Goal: Task Accomplishment & Management: Complete application form

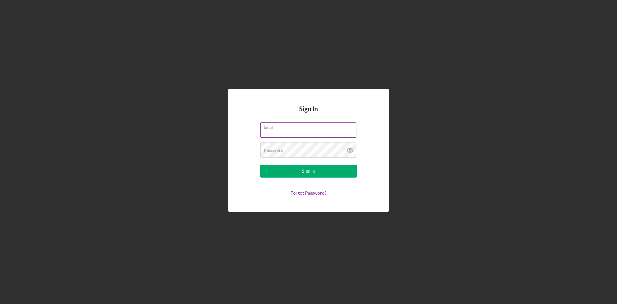
click at [274, 133] on input "Email" at bounding box center [308, 129] width 96 height 15
type input "[EMAIL_ADDRESS][DOMAIN_NAME]"
click at [309, 149] on div "Password Required" at bounding box center [308, 150] width 96 height 16
click at [315, 173] on button "Sign In" at bounding box center [308, 170] width 96 height 13
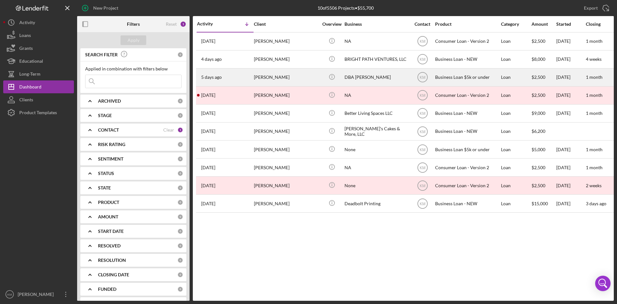
click at [271, 75] on div "[PERSON_NAME]" at bounding box center [286, 77] width 64 height 17
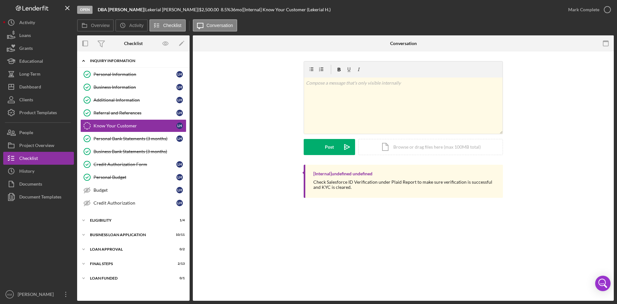
click at [82, 60] on icon "Icon/Expander" at bounding box center [83, 60] width 13 height 13
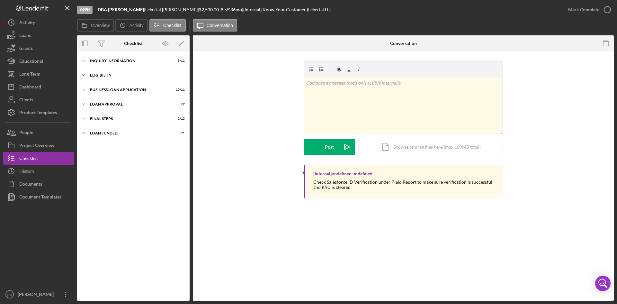
click at [82, 75] on icon "Icon/Expander" at bounding box center [83, 75] width 13 height 13
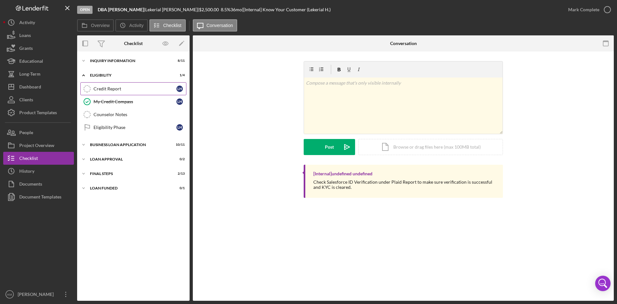
click at [105, 90] on div "Credit Report" at bounding box center [134, 88] width 83 height 5
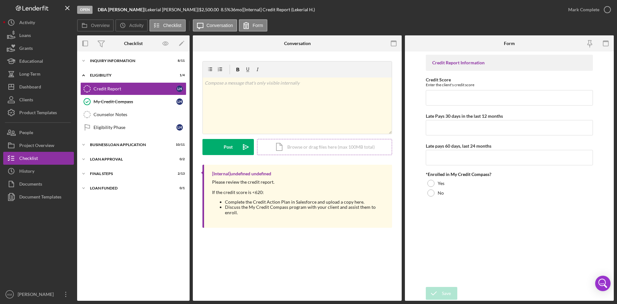
click at [292, 146] on div "Icon/Document Browse or drag files here (max 100MB total) Tap to choose files o…" at bounding box center [324, 147] width 135 height 16
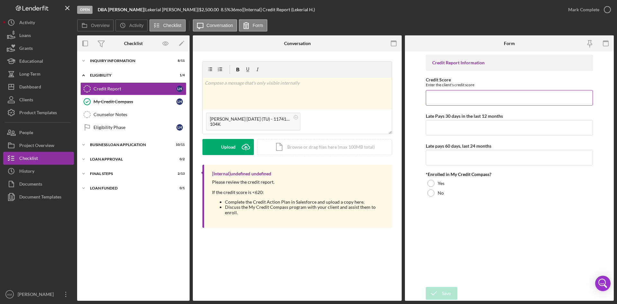
click at [479, 98] on input "Credit Score" at bounding box center [509, 97] width 167 height 15
type input "645"
click at [497, 129] on input "Late Pays 30 days in the last 12 months" at bounding box center [509, 127] width 167 height 15
type input "1"
click at [455, 160] on input "Late pays 60 days, last 24 months" at bounding box center [509, 157] width 167 height 15
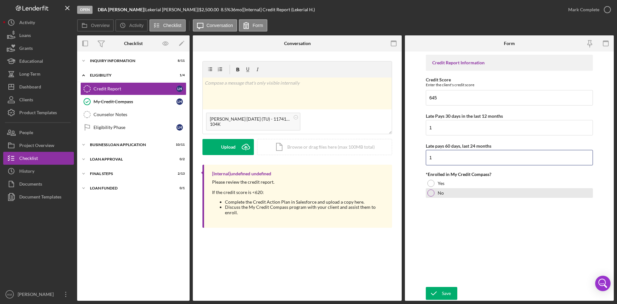
type input "1"
click at [431, 194] on div at bounding box center [430, 192] width 7 height 7
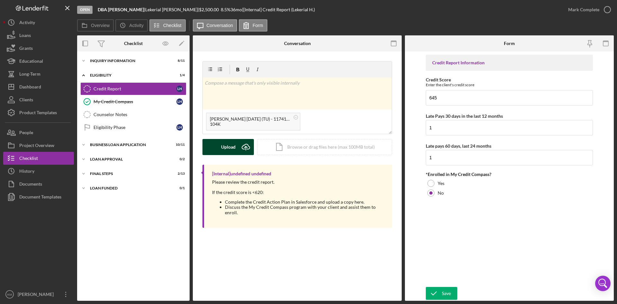
click at [244, 147] on icon "Icon/Upload" at bounding box center [246, 147] width 16 height 16
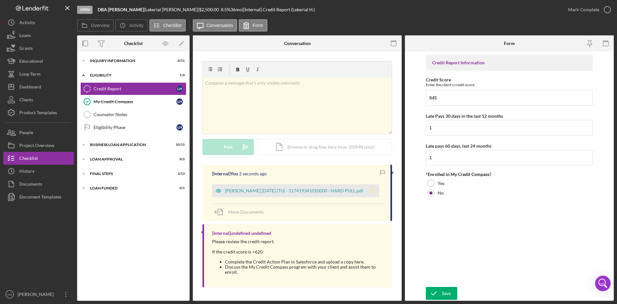
click at [373, 190] on icon "Icon/Star" at bounding box center [372, 190] width 13 height 13
click at [445, 290] on div "Save" at bounding box center [446, 293] width 9 height 13
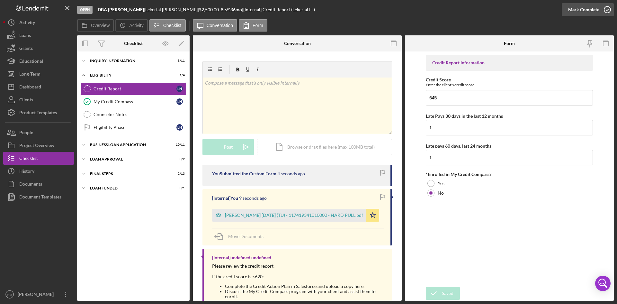
click at [611, 10] on icon "button" at bounding box center [607, 10] width 16 height 16
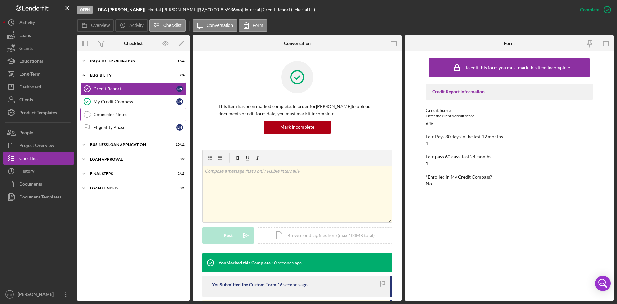
click at [116, 112] on div "Counselor Notes" at bounding box center [139, 114] width 93 height 5
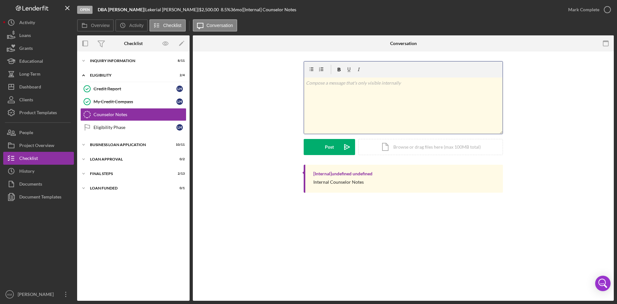
click at [330, 97] on div "v Color teal Color pink Remove color Add row above Add row below Add column bef…" at bounding box center [403, 105] width 199 height 56
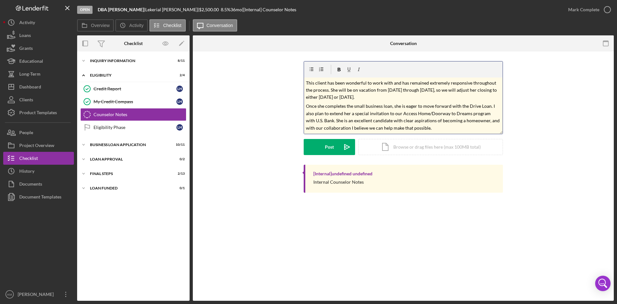
scroll to position [14, 0]
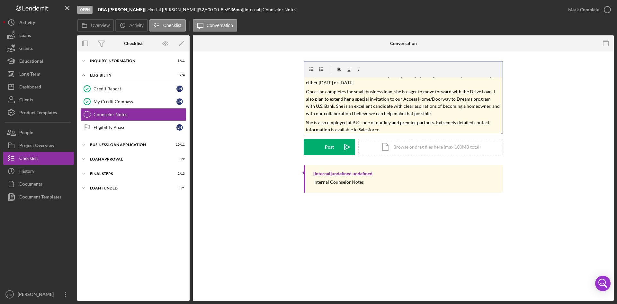
click at [427, 114] on p "Once she completes the small business loan, she is eager to move forward with t…" at bounding box center [403, 102] width 195 height 29
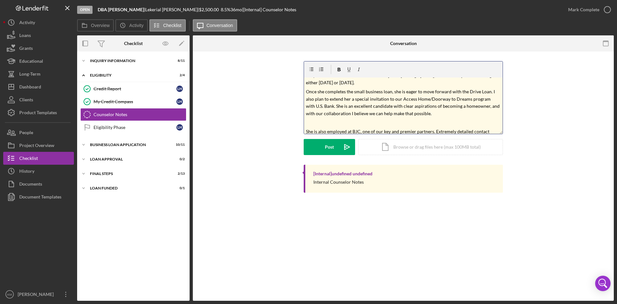
click at [455, 83] on p "This client has been wonderful to work with and has remained extremely responsi…" at bounding box center [403, 76] width 195 height 22
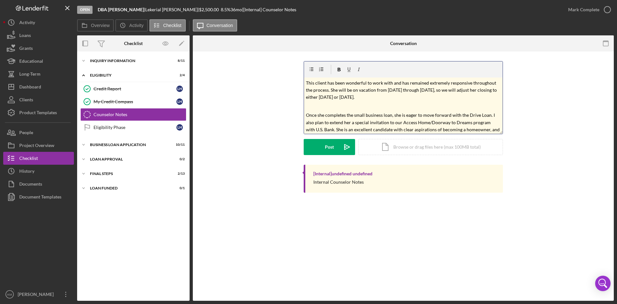
scroll to position [34, 0]
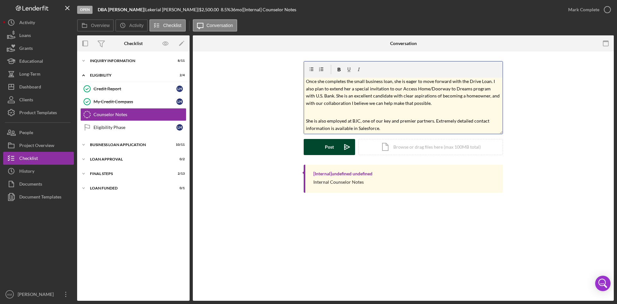
click at [345, 148] on polygon "submit" at bounding box center [346, 146] width 5 height 5
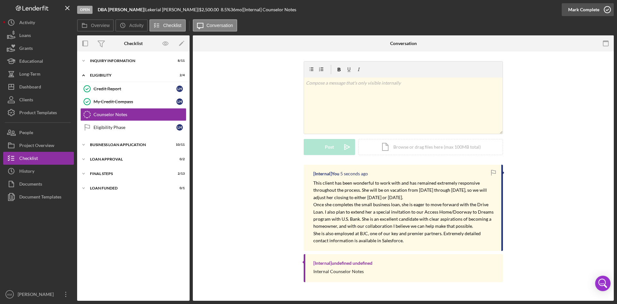
click at [608, 8] on icon "button" at bounding box center [607, 10] width 16 height 16
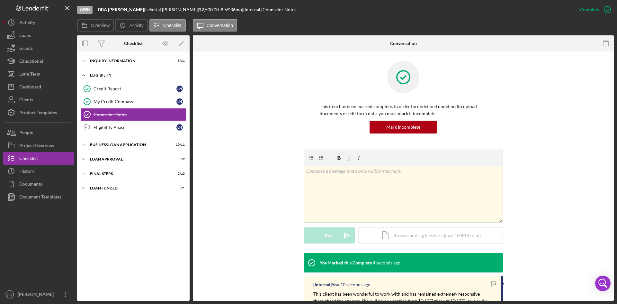
click at [85, 76] on icon "Icon/Expander" at bounding box center [83, 75] width 13 height 13
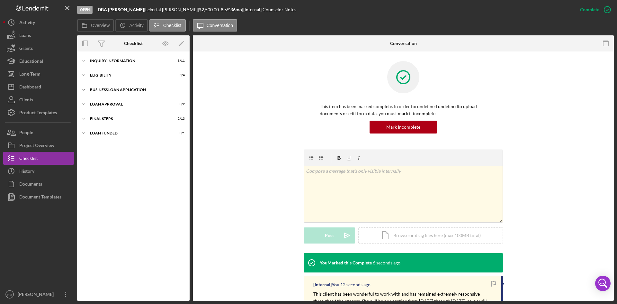
click at [85, 90] on icon "Icon/Expander" at bounding box center [83, 89] width 13 height 13
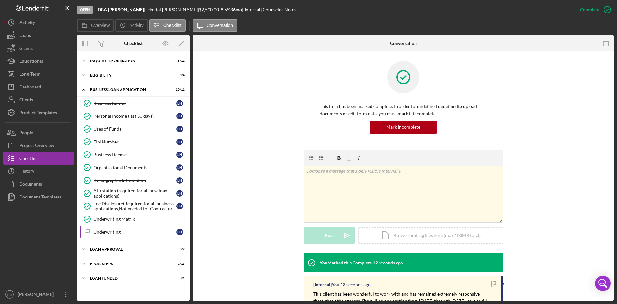
click at [115, 234] on div "Underwriting" at bounding box center [134, 231] width 83 height 5
